Goal: Task Accomplishment & Management: Complete application form

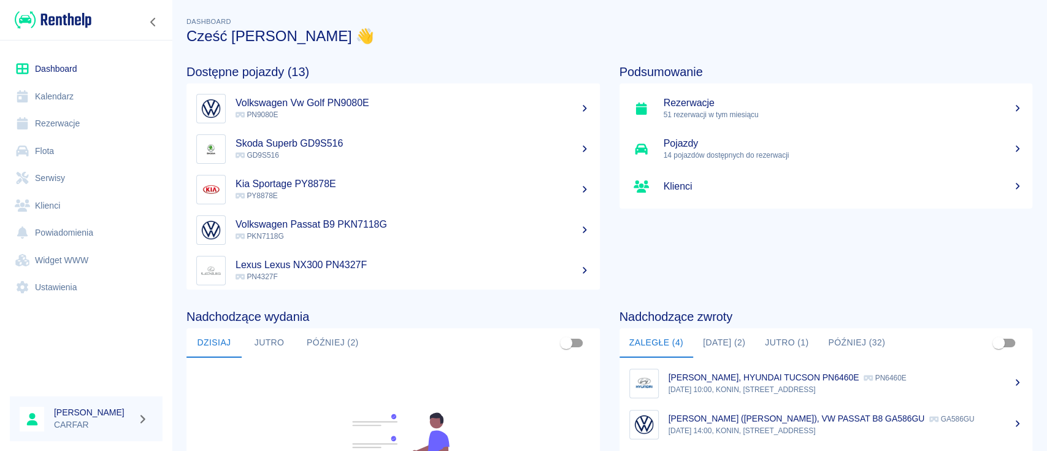
drag, startPoint x: 0, startPoint y: 0, endPoint x: 731, endPoint y: 335, distance: 804.3
click at [731, 335] on button "[DATE] (2)" at bounding box center [724, 342] width 62 height 29
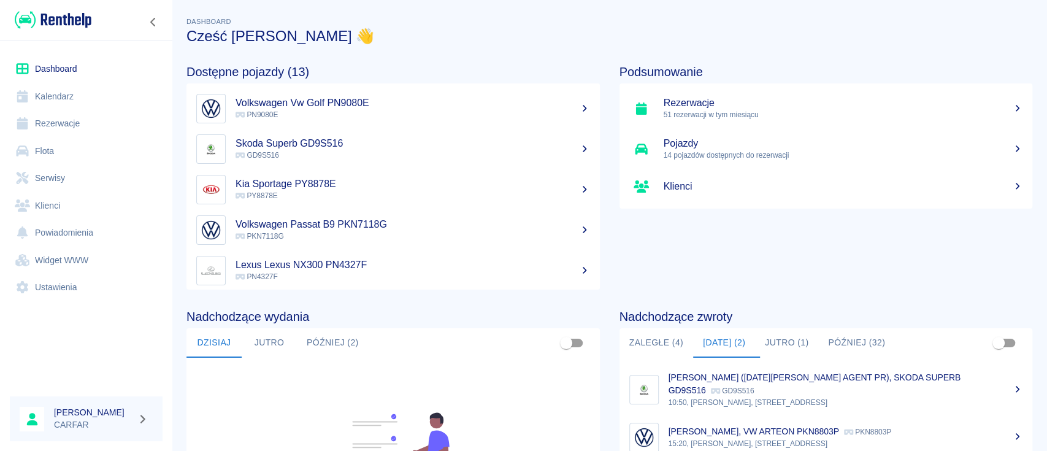
scroll to position [82, 0]
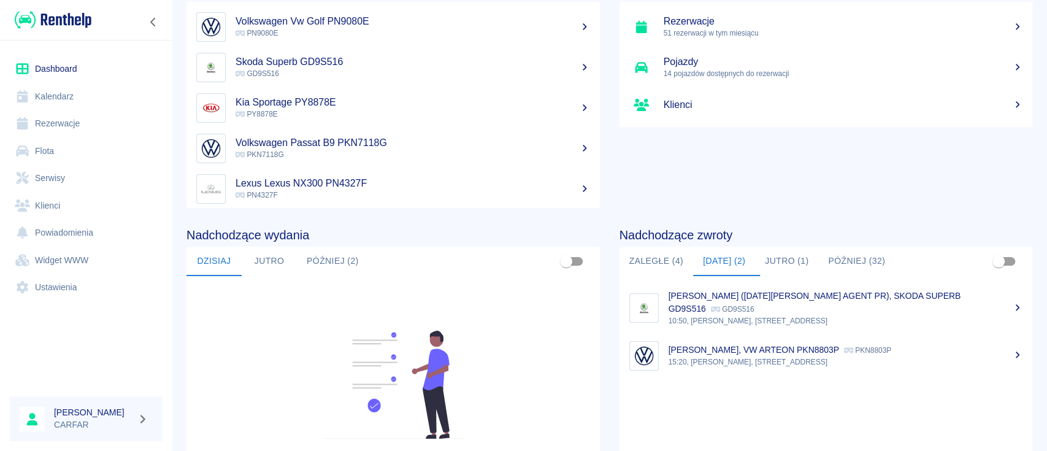
click at [798, 355] on div "[PERSON_NAME], VW ARTEON PKN8803P PKN8803P" at bounding box center [845, 349] width 354 height 13
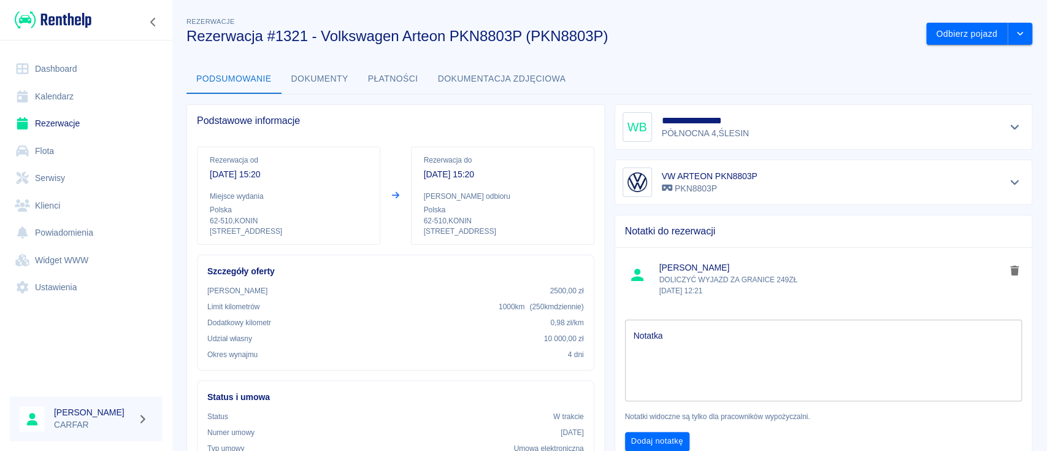
click at [80, 18] on img at bounding box center [53, 20] width 77 height 20
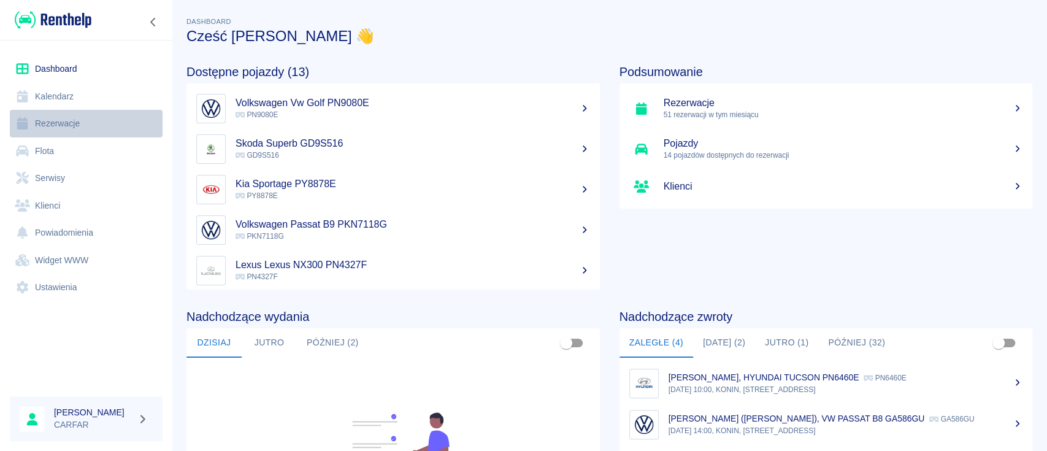
click at [82, 126] on link "Rezerwacje" at bounding box center [86, 124] width 153 height 28
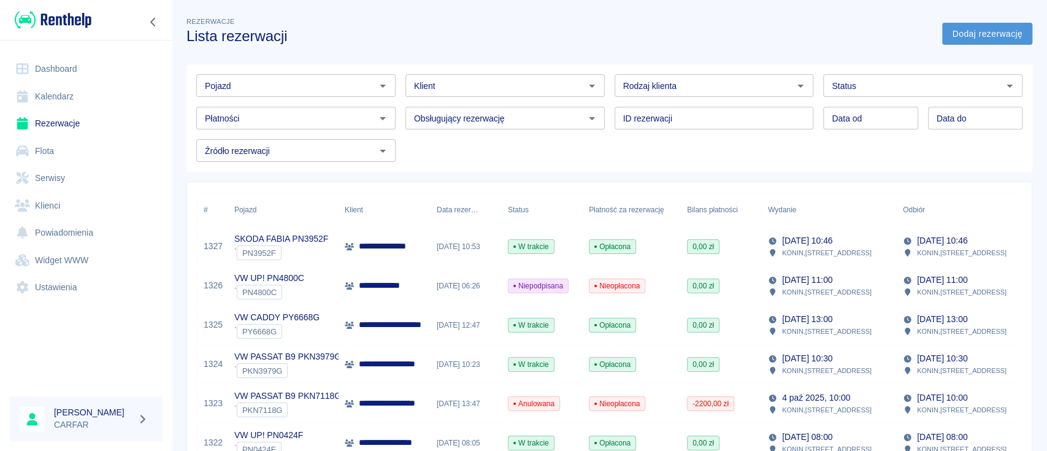
click at [976, 33] on link "Dodaj rezerwację" at bounding box center [987, 34] width 90 height 23
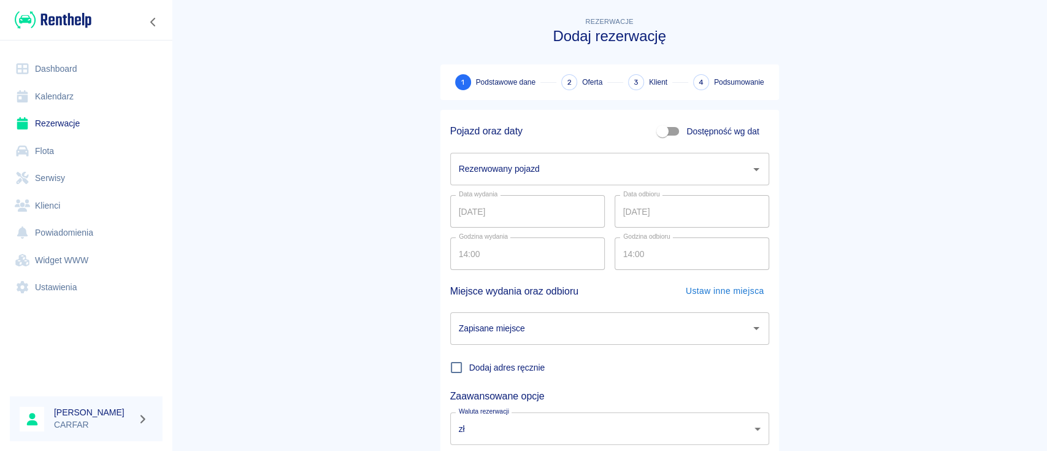
click at [546, 179] on input "Rezerwowany pojazd" at bounding box center [600, 168] width 289 height 21
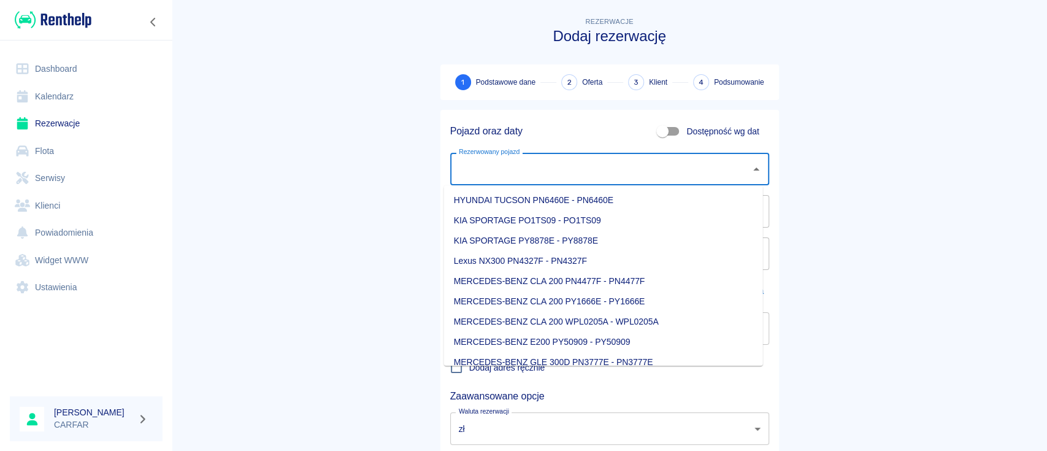
type input "s"
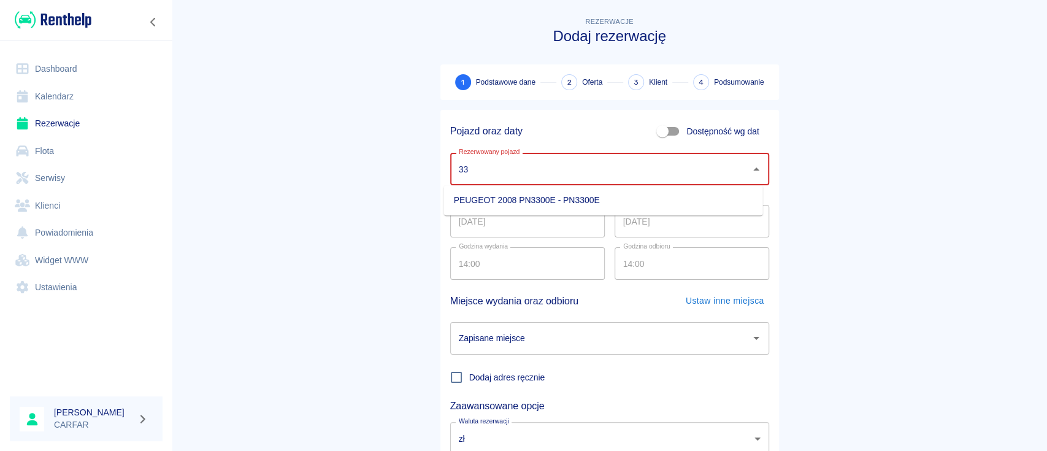
type input "33"
click at [56, 151] on link "Flota" at bounding box center [86, 151] width 153 height 28
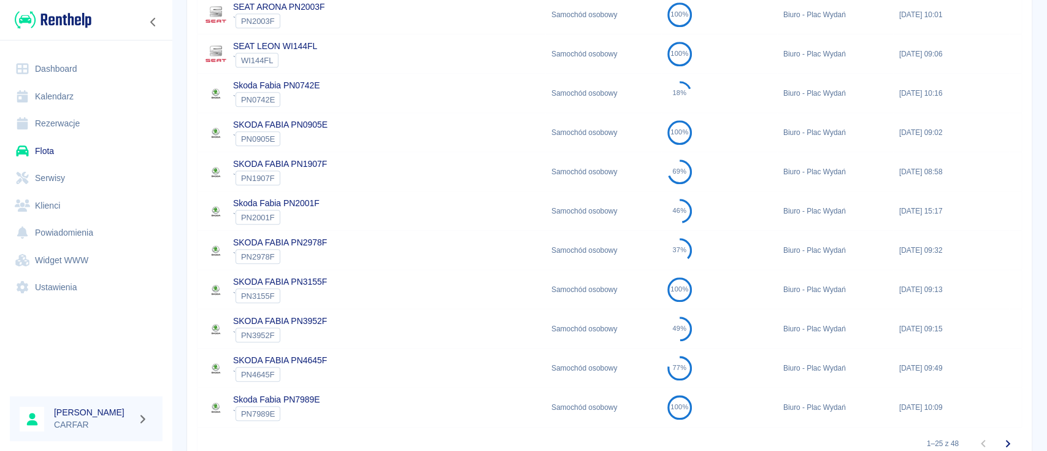
scroll to position [808, 0]
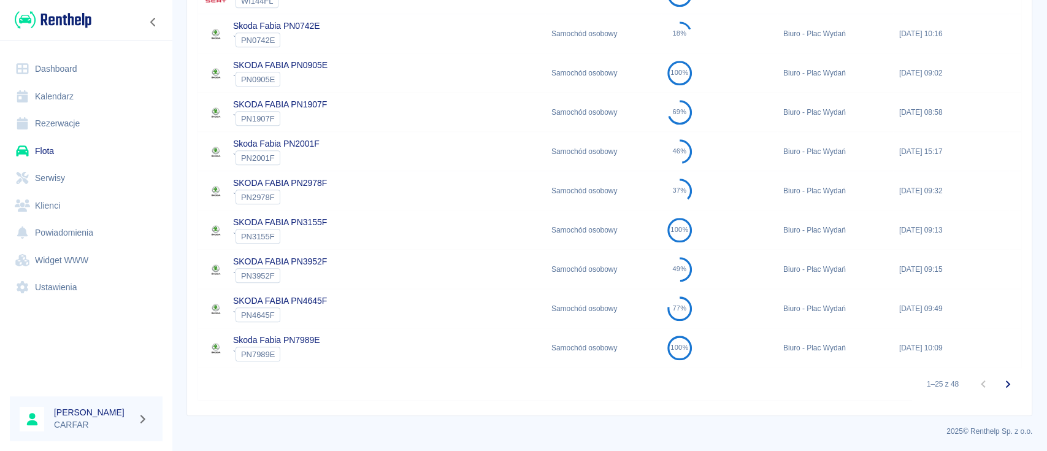
click at [76, 124] on link "Rezerwacje" at bounding box center [86, 124] width 153 height 28
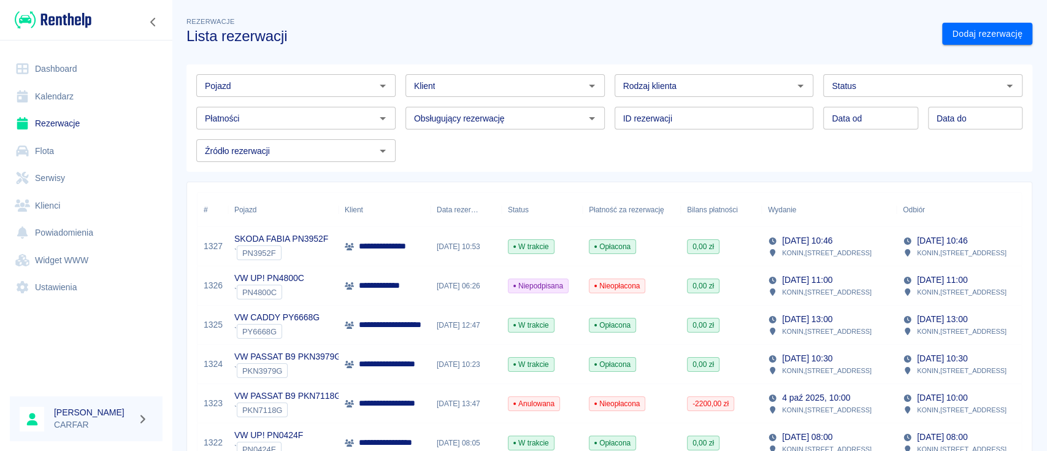
click at [74, 15] on img at bounding box center [53, 20] width 77 height 20
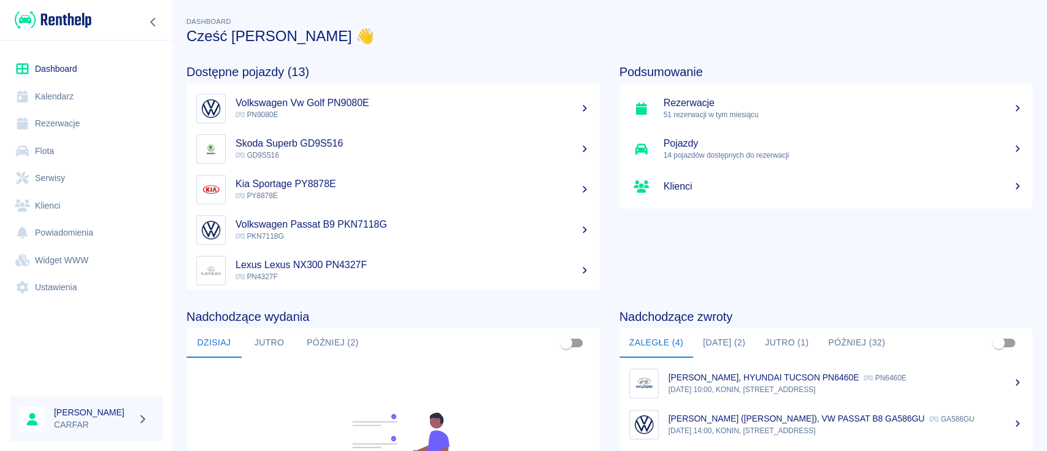
click at [714, 338] on button "[DATE] (2)" at bounding box center [724, 342] width 62 height 29
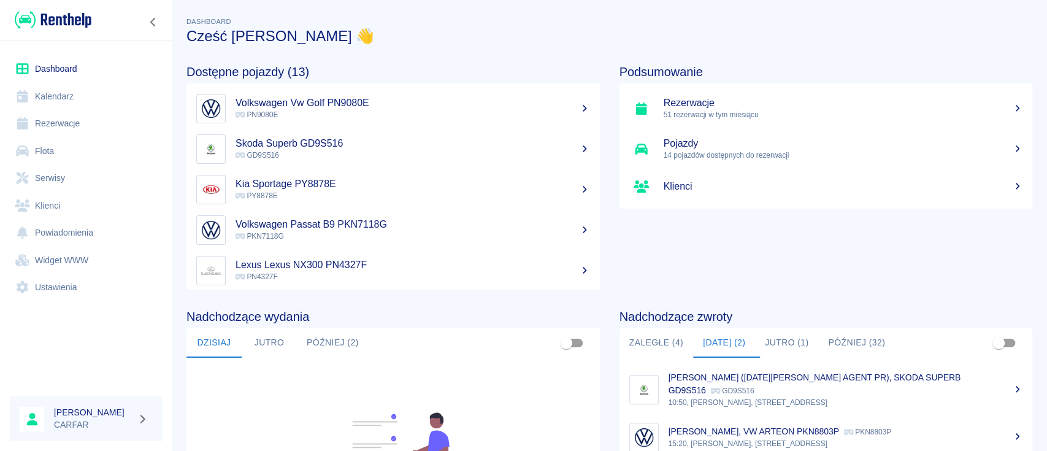
scroll to position [163, 0]
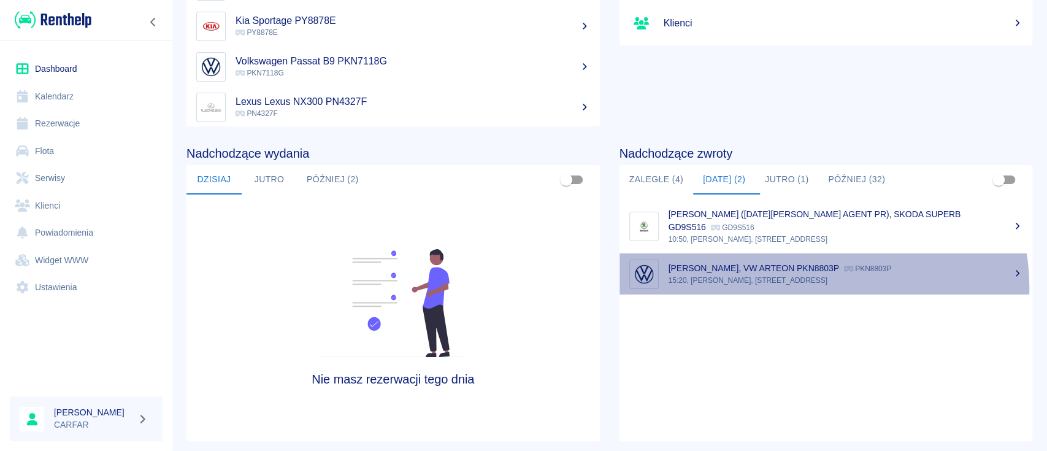
click at [807, 287] on link "[PERSON_NAME], VW ARTEON PKN8803P PKN8803P 15:20, KONIN, [STREET_ADDRESS]" at bounding box center [825, 273] width 413 height 41
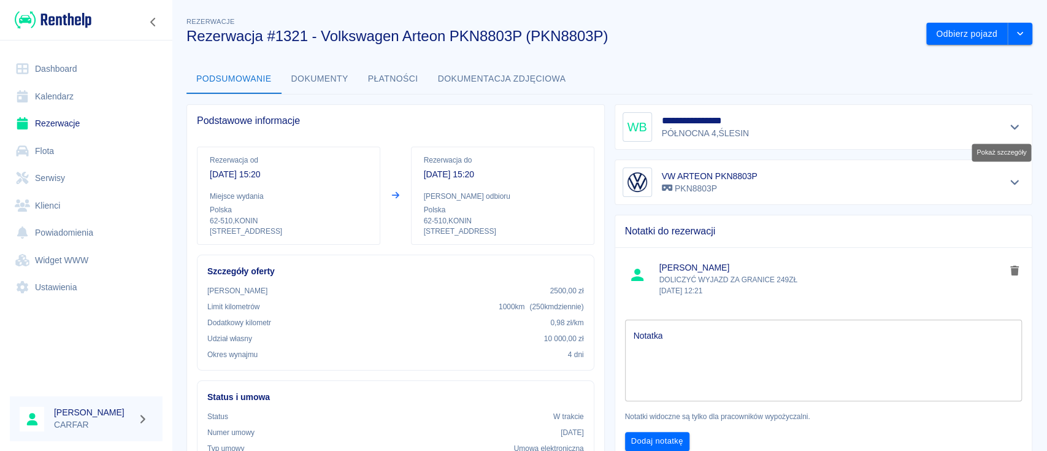
click at [1008, 127] on icon "Pokaż szczegóły" at bounding box center [1015, 126] width 14 height 11
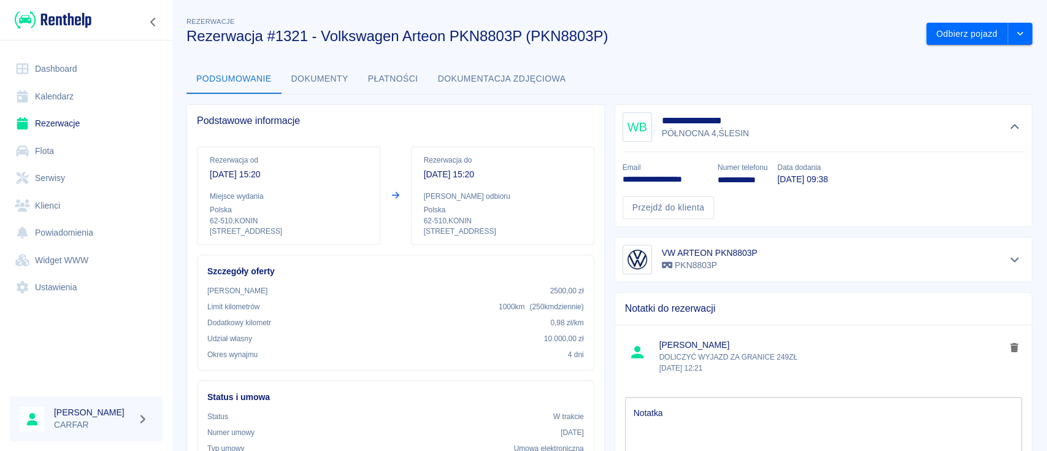
click at [64, 13] on img at bounding box center [53, 20] width 77 height 20
